Goal: Find specific page/section: Find specific page/section

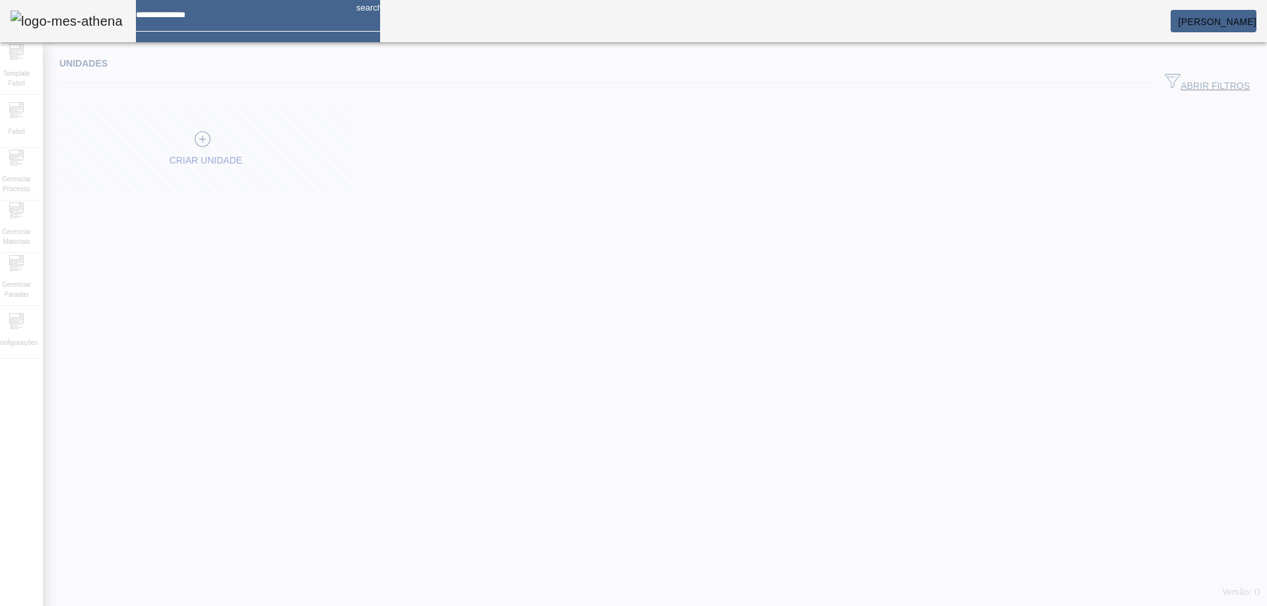
click at [1213, 20] on span "[PERSON_NAME]" at bounding box center [1217, 21] width 78 height 11
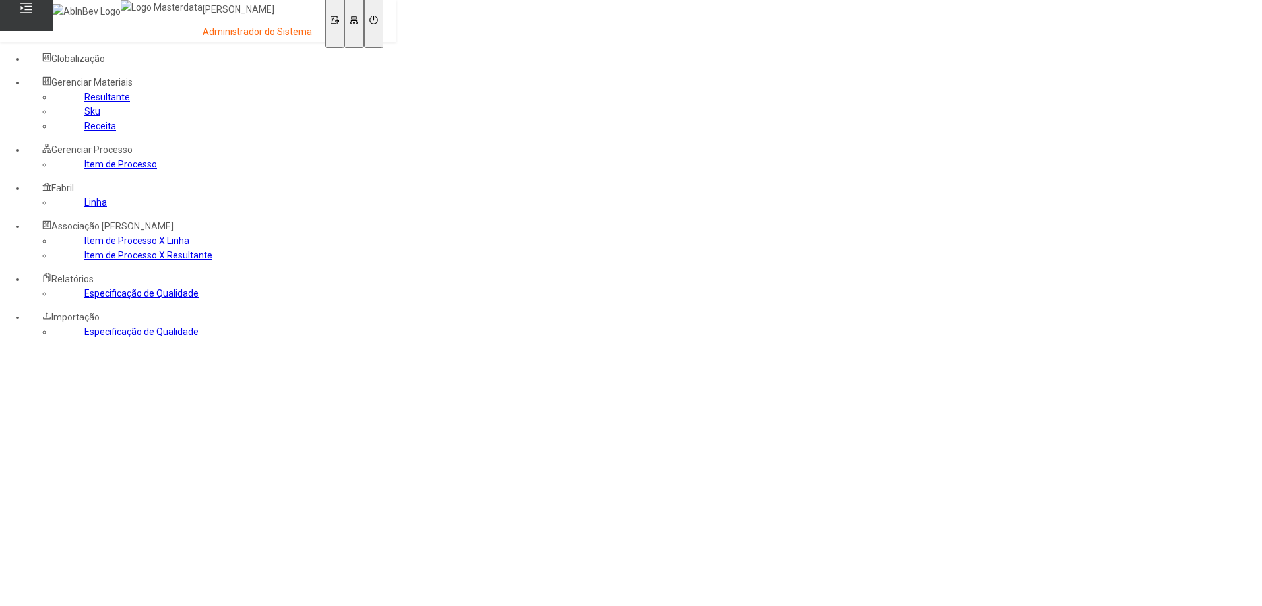
click at [84, 131] on link "Receita" at bounding box center [100, 126] width 32 height 11
